Goal: Transaction & Acquisition: Purchase product/service

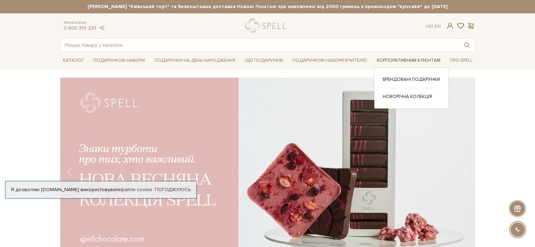
drag, startPoint x: 408, startPoint y: 61, endPoint x: 404, endPoint y: 63, distance: 5.2
click at [408, 61] on link "Корпоративним клієнтам" at bounding box center [408, 60] width 69 height 11
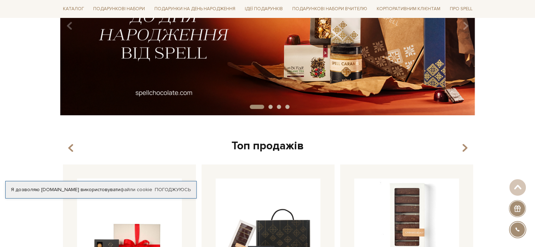
scroll to position [70, 0]
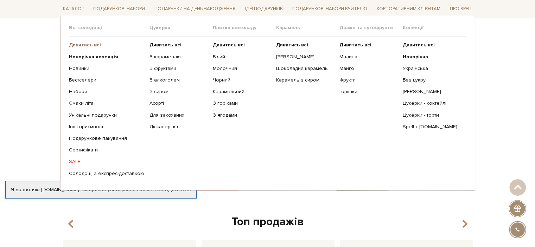
click at [83, 44] on b "Дивитись всі" at bounding box center [85, 45] width 32 height 6
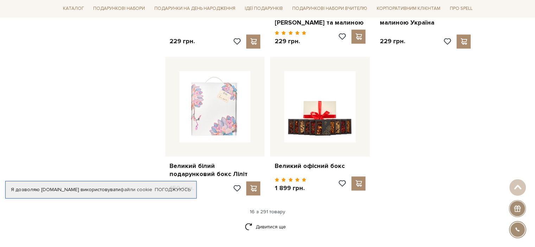
scroll to position [844, 0]
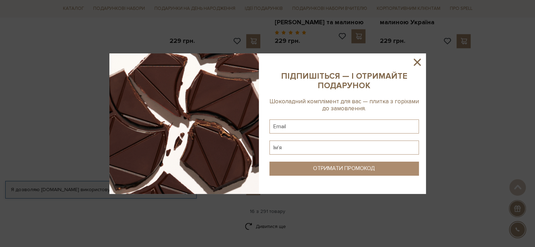
click at [415, 62] on icon at bounding box center [417, 62] width 12 height 12
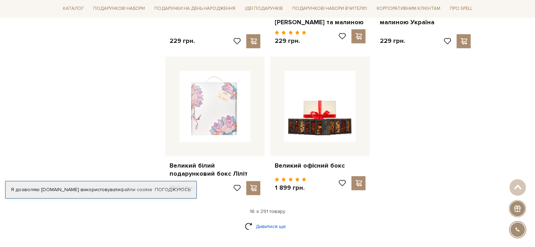
click at [275, 221] on link "Дивитися ще" at bounding box center [268, 227] width 46 height 12
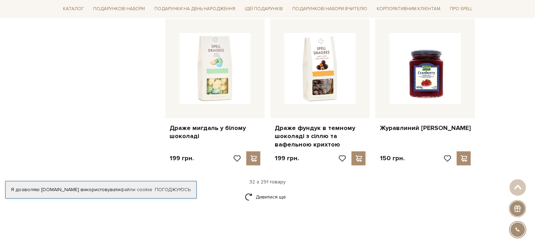
scroll to position [1724, 0]
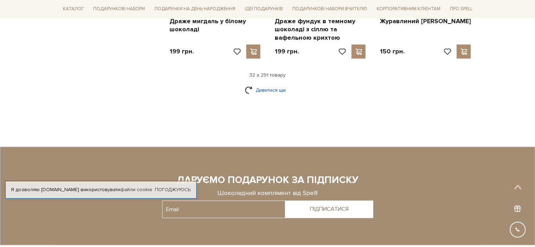
click at [261, 84] on link "Дивитися ще" at bounding box center [268, 90] width 46 height 12
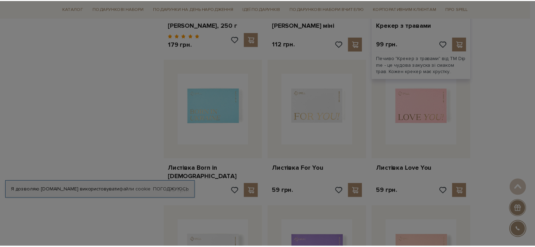
scroll to position [2041, 0]
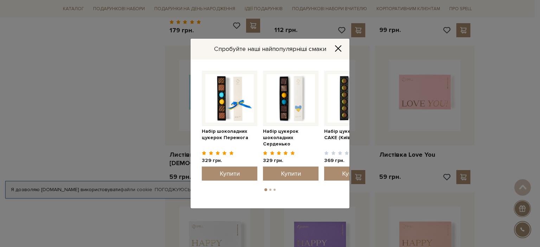
click at [336, 50] on icon "Close" at bounding box center [338, 48] width 7 height 7
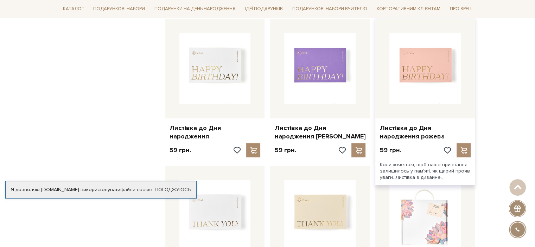
scroll to position [2217, 0]
